Goal: Information Seeking & Learning: Learn about a topic

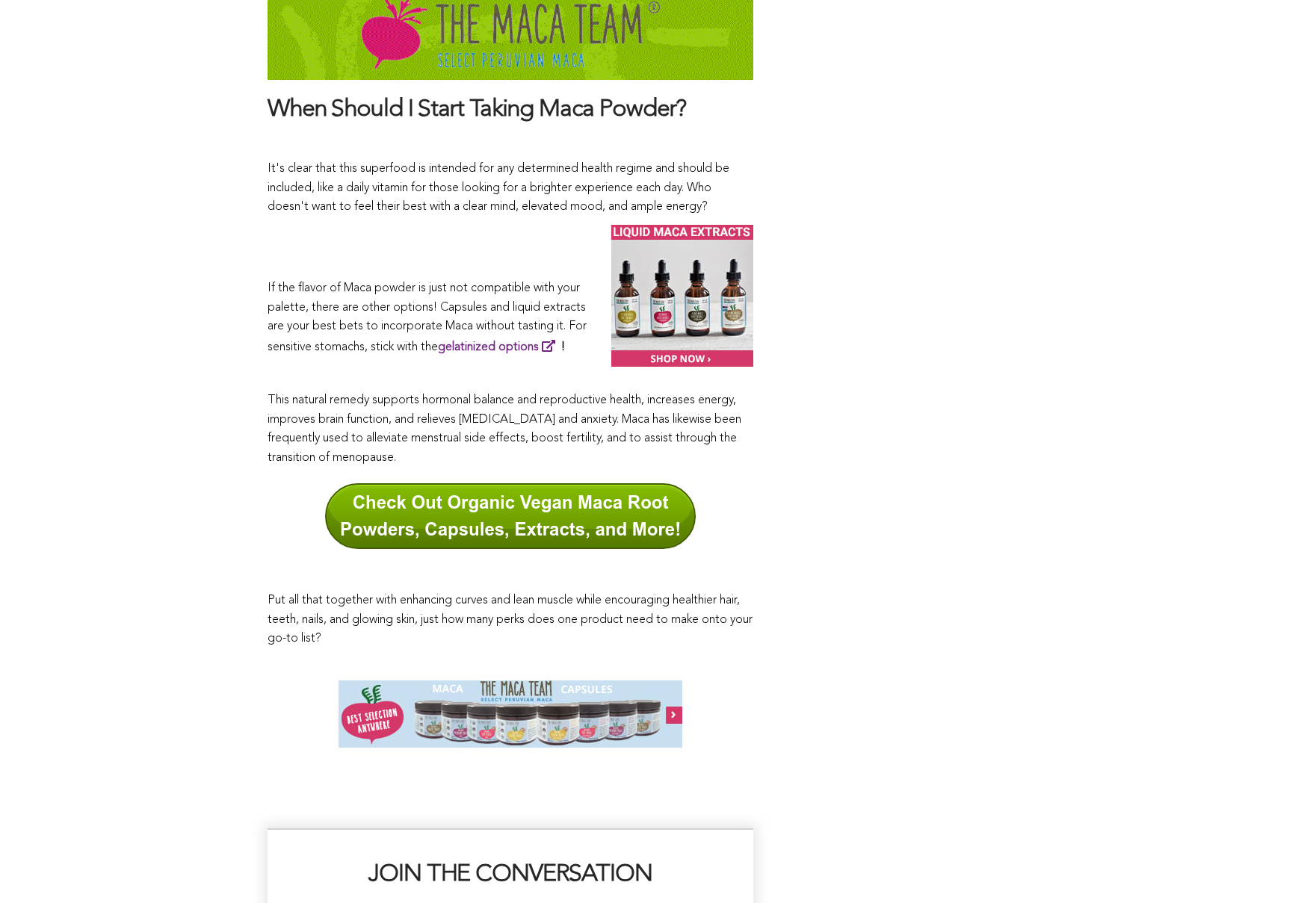
scroll to position [7655, 0]
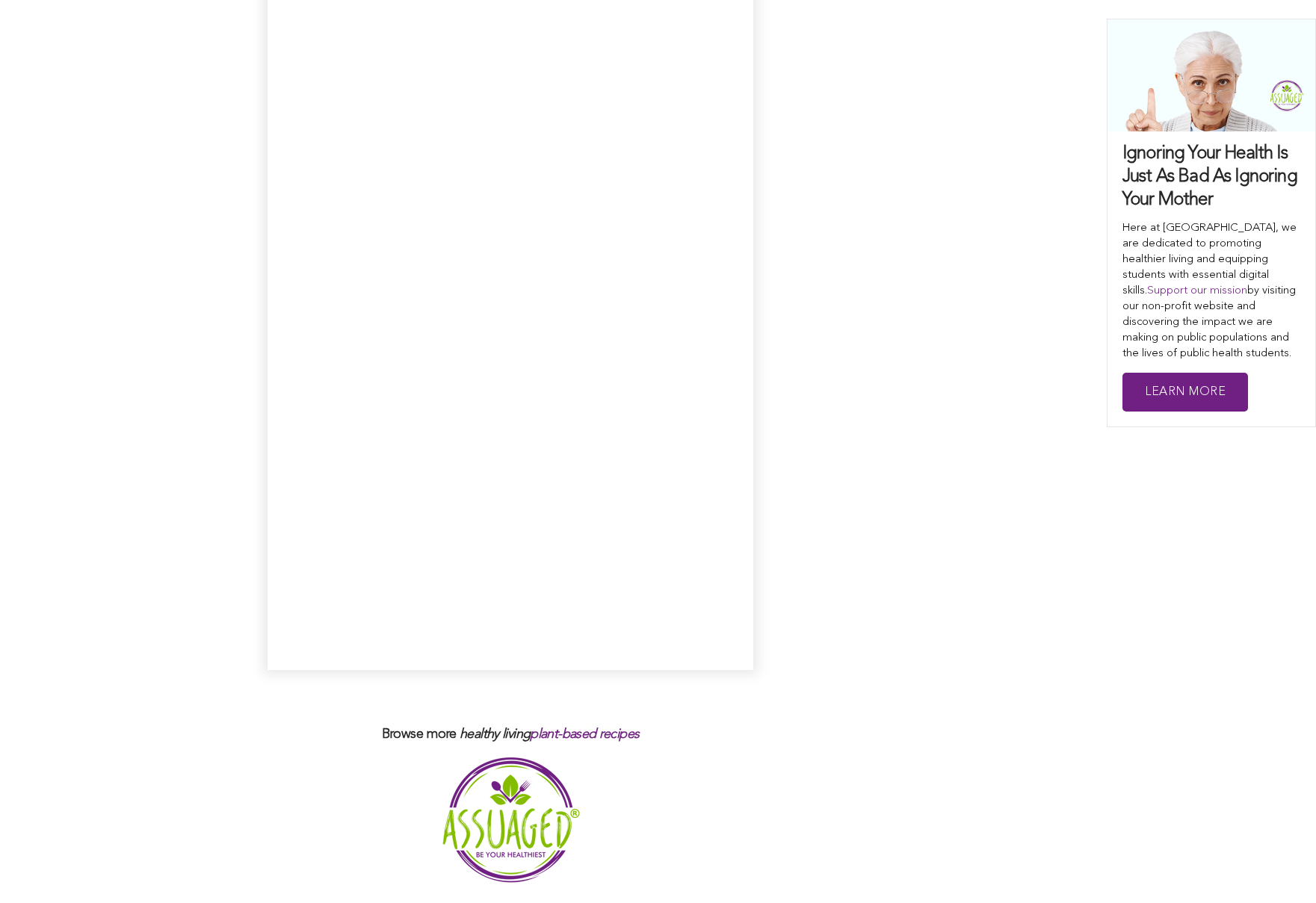
scroll to position [10359, 0]
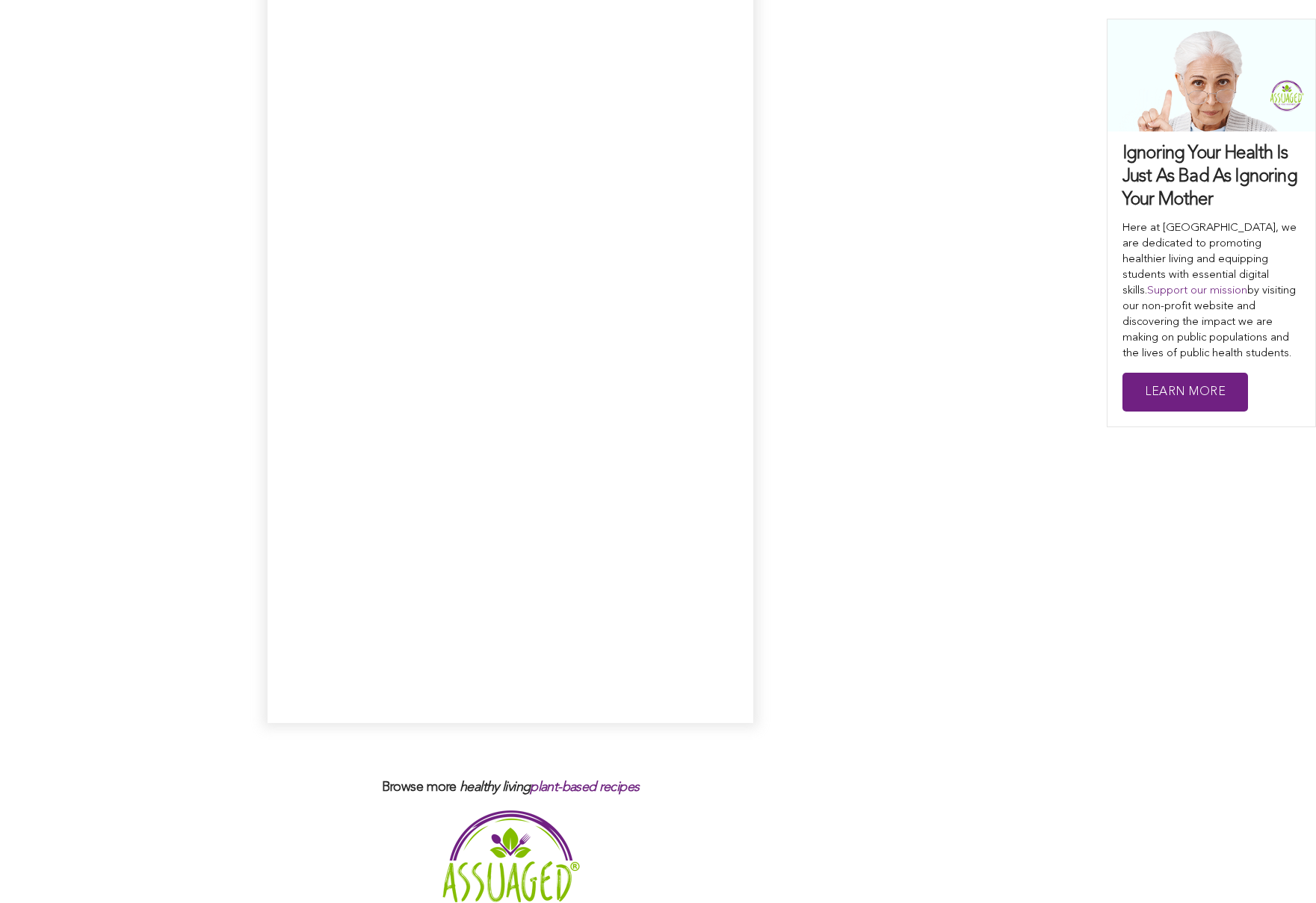
scroll to position [9196, 0]
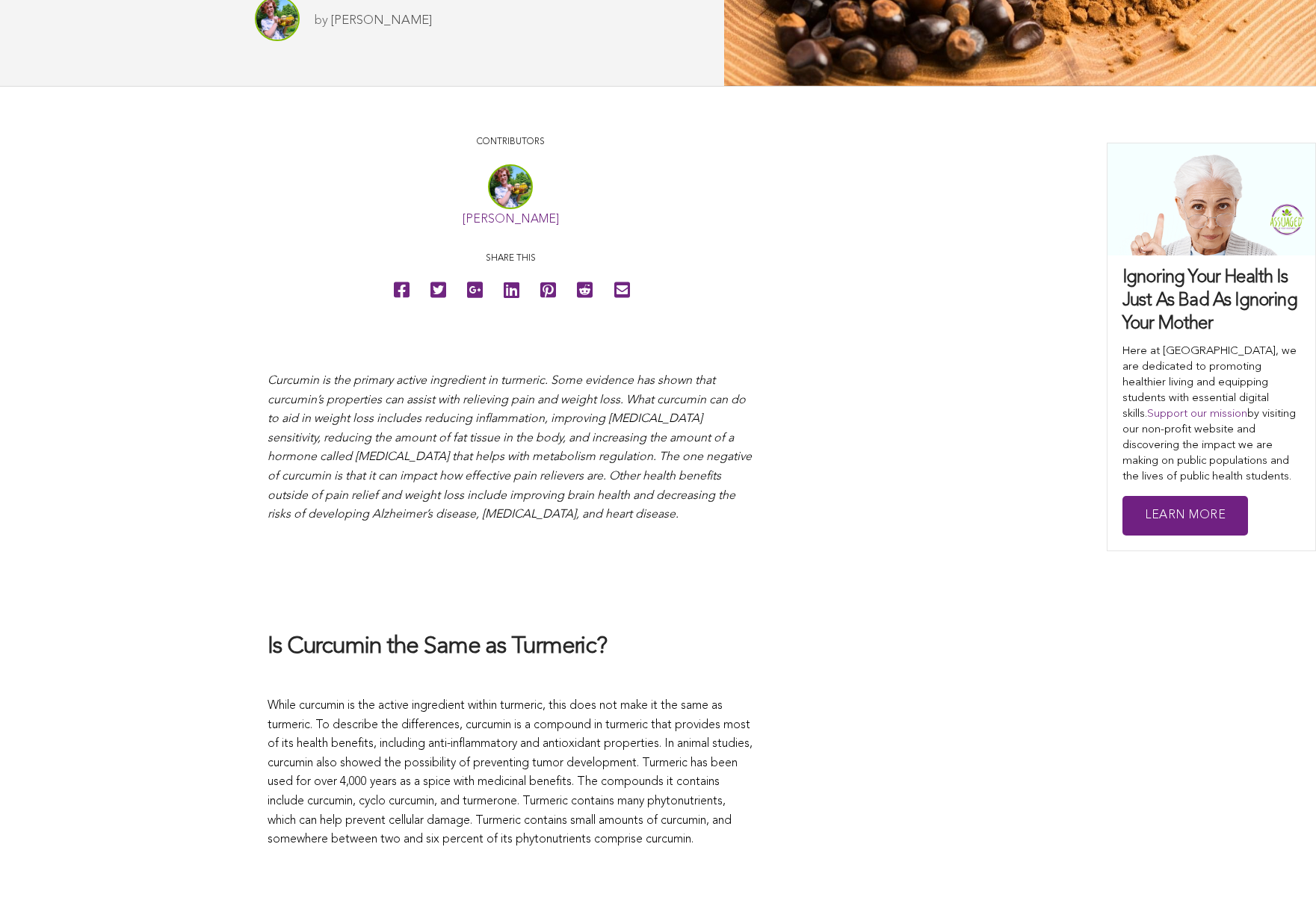
scroll to position [276, 0]
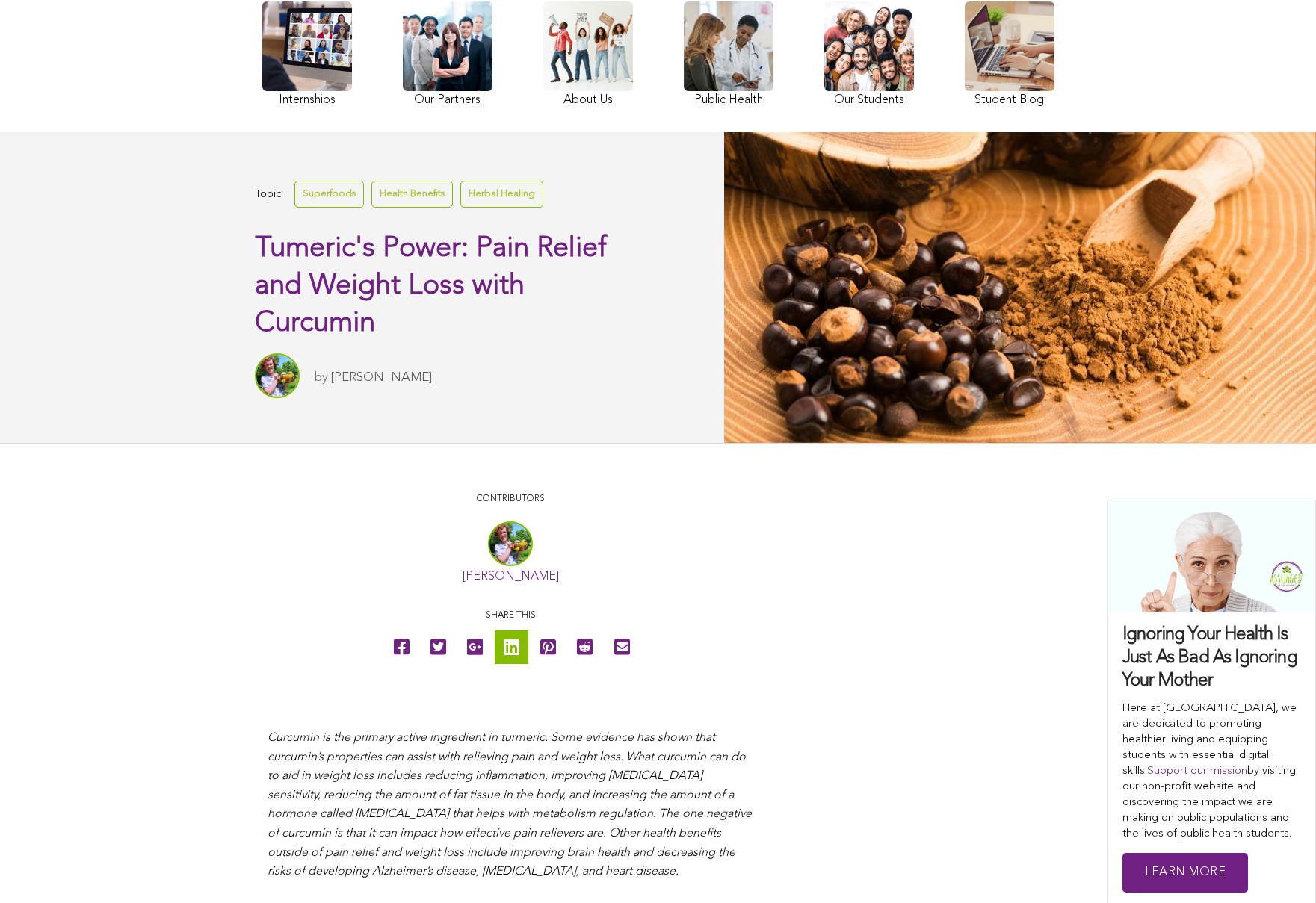
click at [511, 647] on icon at bounding box center [511, 647] width 16 height 33
